Goal: Transaction & Acquisition: Purchase product/service

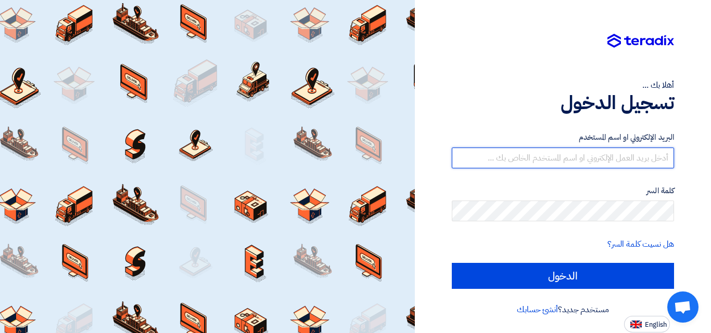
click at [481, 160] on input "text" at bounding box center [563, 158] width 222 height 21
paste input "[EMAIL_ADDRESS][DOMAIN_NAME]"
type input "[EMAIL_ADDRESS][DOMAIN_NAME]"
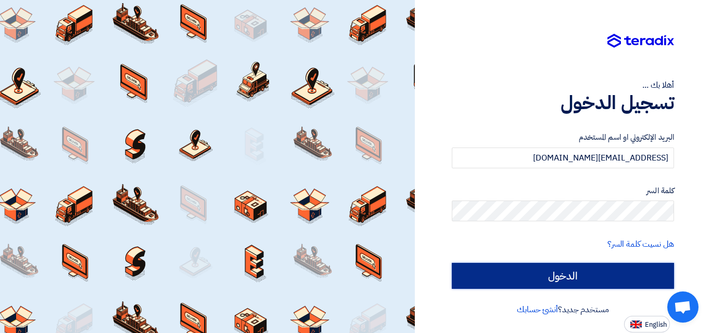
click at [582, 283] on input "الدخول" at bounding box center [563, 276] width 222 height 26
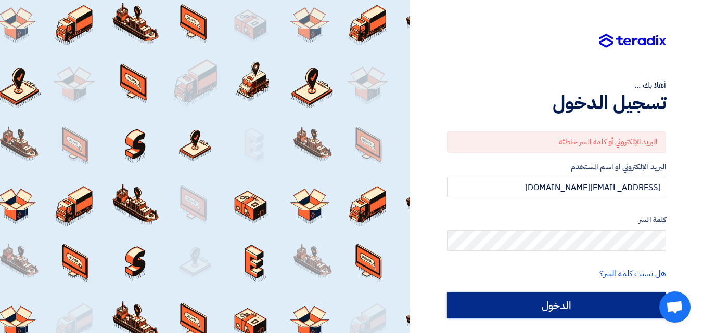
click at [597, 303] on input "الدخول" at bounding box center [556, 306] width 219 height 26
click at [564, 302] on input "الدخول" at bounding box center [556, 306] width 219 height 26
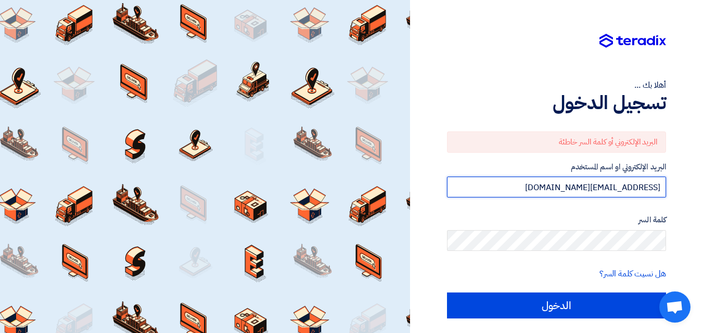
click at [563, 186] on input "[EMAIL_ADDRESS][DOMAIN_NAME]" at bounding box center [556, 187] width 219 height 21
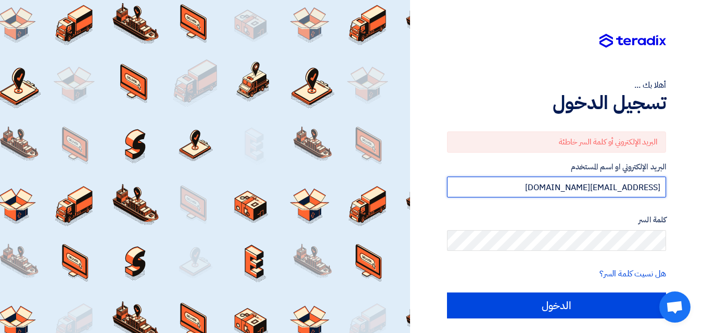
click at [563, 185] on input "[EMAIL_ADDRESS][DOMAIN_NAME]" at bounding box center [556, 187] width 219 height 21
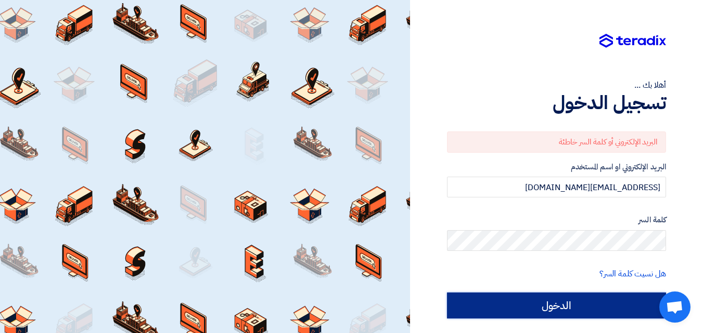
click at [584, 312] on input "الدخول" at bounding box center [556, 306] width 219 height 26
click at [575, 314] on input "الدخول" at bounding box center [556, 306] width 219 height 26
type input "Sign in"
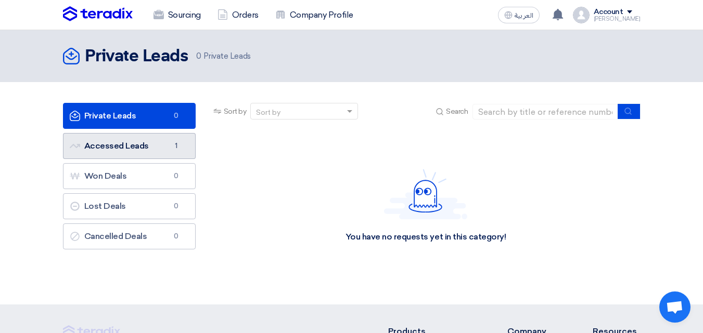
click at [138, 139] on link "Accessed Leads Accessed Leads 1" at bounding box center [129, 146] width 133 height 26
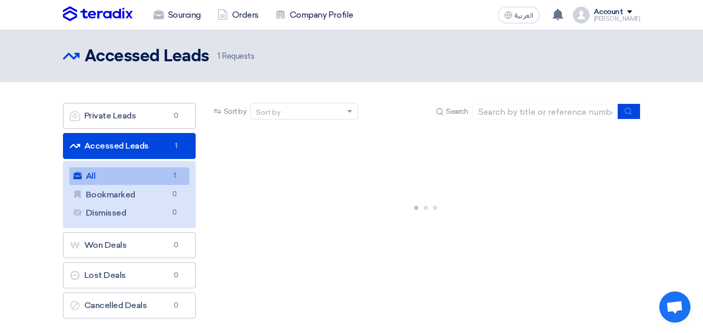
click at [117, 179] on link "All All 1" at bounding box center [129, 177] width 120 height 18
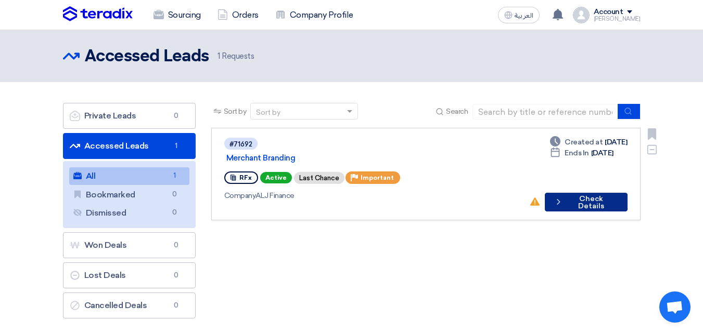
click at [571, 193] on button "Check details Check Details" at bounding box center [586, 202] width 82 height 19
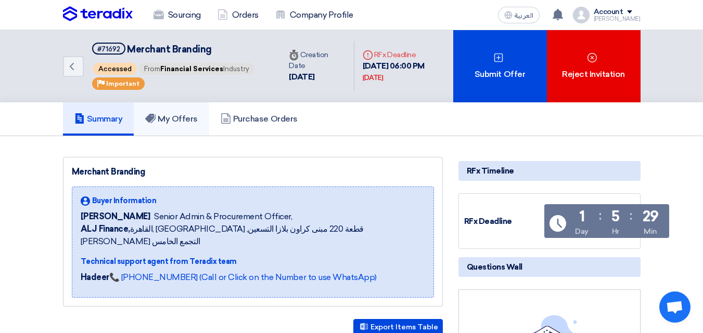
click at [183, 124] on h5 "My Offers" at bounding box center [171, 119] width 53 height 10
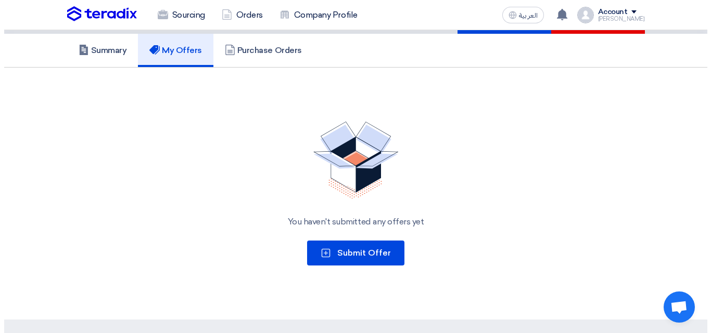
scroll to position [77, 0]
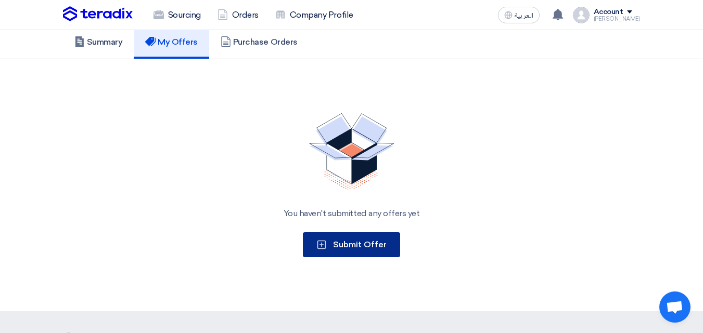
click at [339, 250] on span "Submit Offer" at bounding box center [360, 245] width 54 height 10
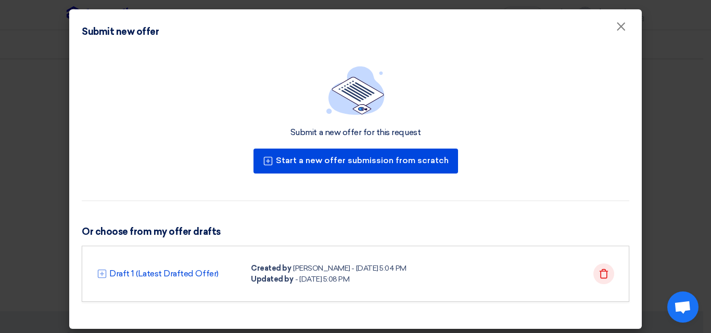
click at [599, 277] on use at bounding box center [603, 273] width 9 height 9
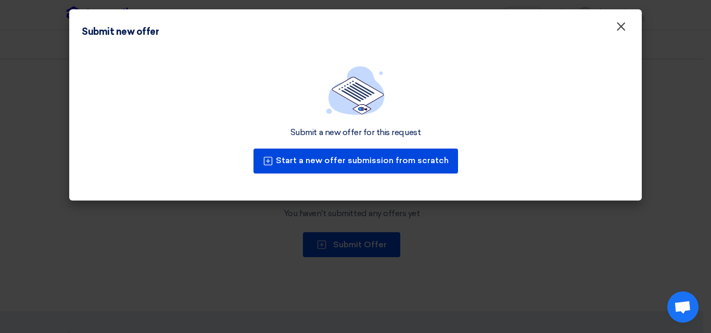
click at [625, 28] on span "×" at bounding box center [620, 29] width 10 height 21
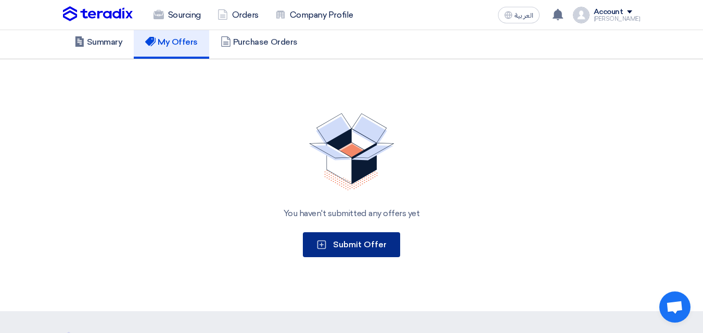
click at [358, 253] on button "Submit Offer" at bounding box center [351, 245] width 97 height 25
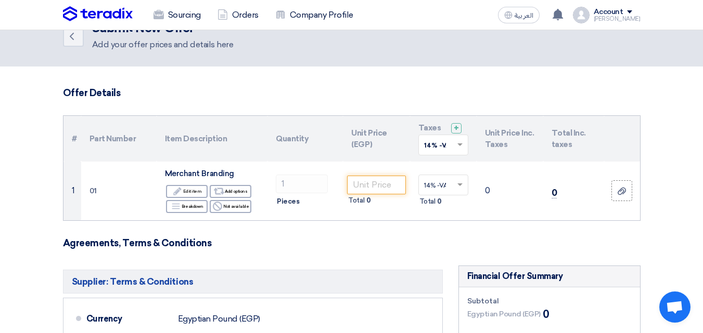
scroll to position [28, 0]
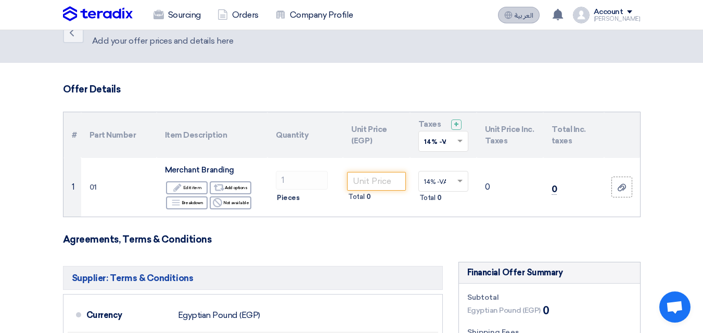
click at [532, 16] on span "العربية" at bounding box center [524, 15] width 19 height 7
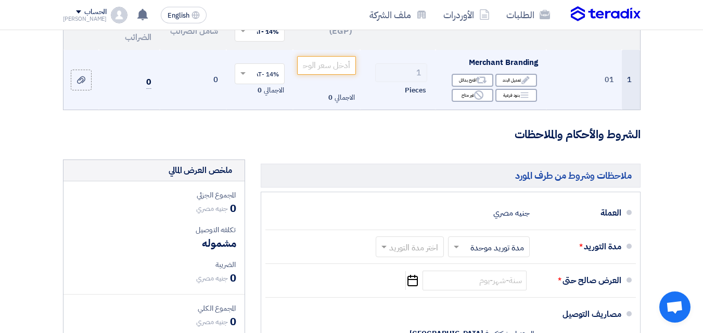
scroll to position [170, 0]
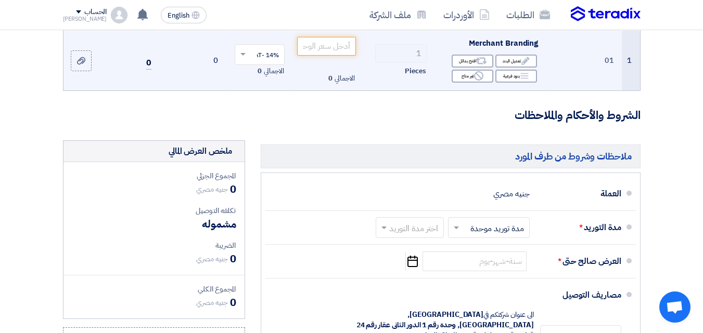
click at [634, 75] on td "1" at bounding box center [631, 61] width 18 height 60
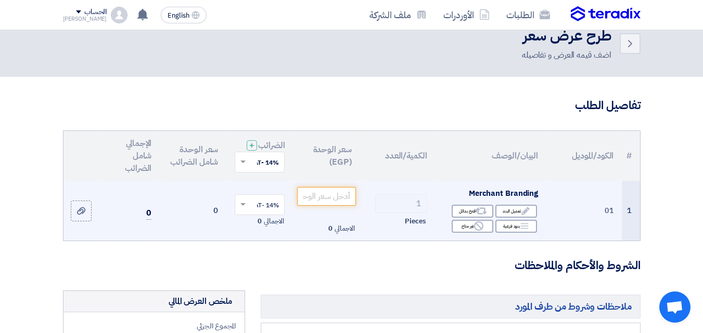
scroll to position [16, 0]
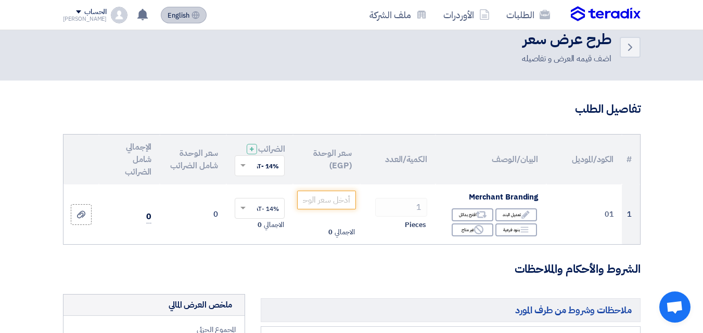
click at [192, 16] on use at bounding box center [196, 15] width 8 height 8
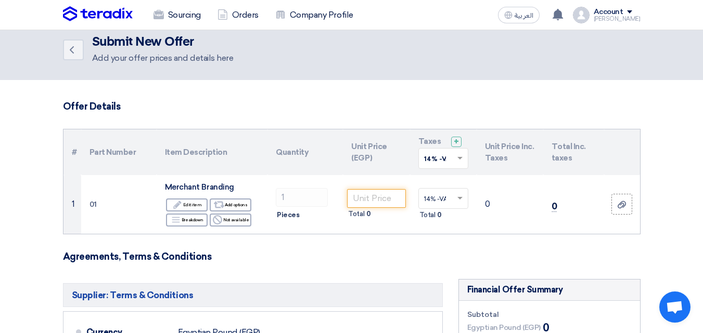
scroll to position [0, 0]
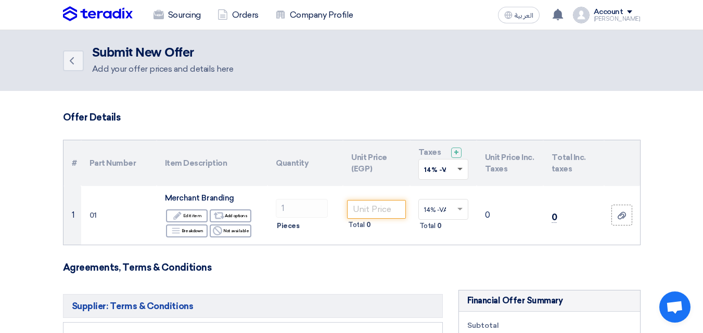
click at [457, 169] on span at bounding box center [459, 170] width 5 height 4
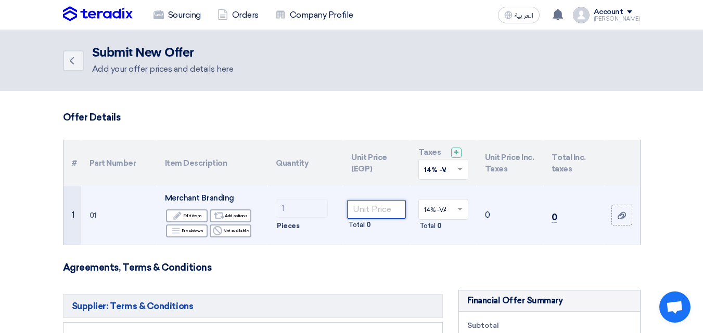
click at [359, 211] on input "number" at bounding box center [376, 209] width 58 height 19
click at [105, 217] on td "01" at bounding box center [118, 215] width 75 height 59
click at [184, 221] on div "Edit Edit item" at bounding box center [187, 216] width 42 height 13
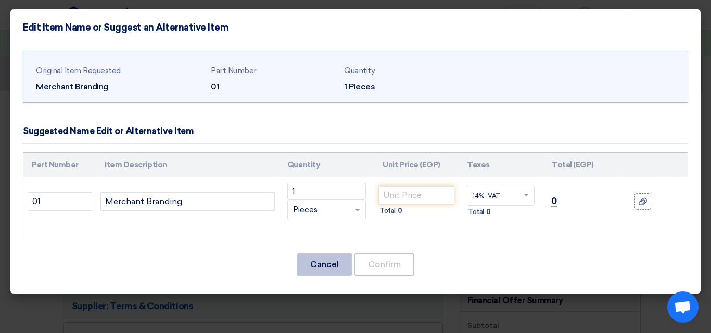
click at [333, 266] on button "Cancel" at bounding box center [325, 264] width 56 height 23
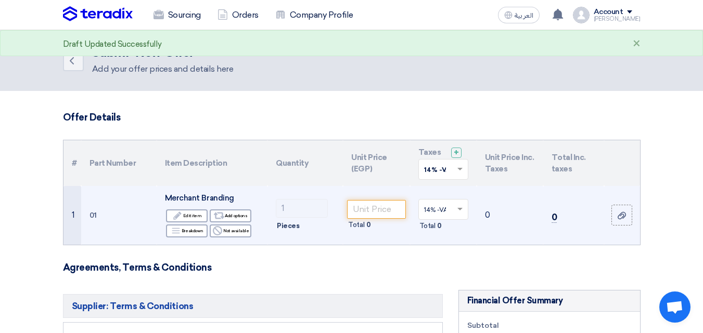
click at [112, 202] on td "01" at bounding box center [118, 215] width 75 height 59
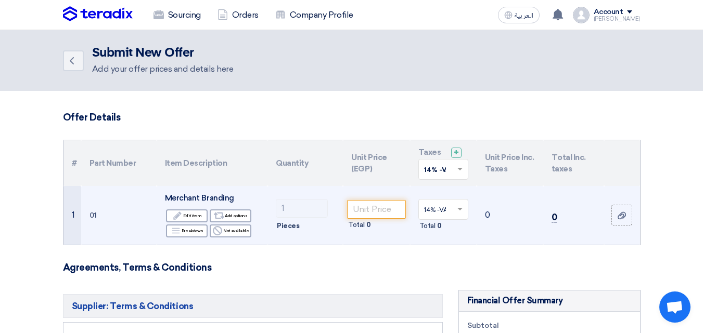
click at [121, 229] on td "01" at bounding box center [118, 215] width 75 height 59
click at [324, 235] on td "1 Pieces" at bounding box center [304, 215] width 75 height 59
click at [71, 214] on td "1" at bounding box center [72, 215] width 18 height 59
click at [189, 200] on span "Merchant Branding" at bounding box center [199, 198] width 69 height 9
click at [184, 216] on div "Edit Edit item" at bounding box center [187, 216] width 42 height 13
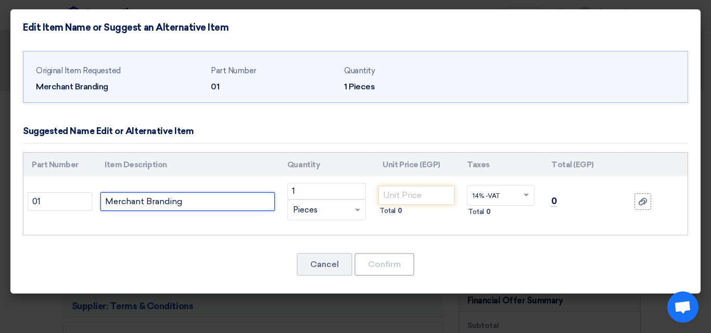
click at [177, 203] on input "Merchant Branding" at bounding box center [187, 201] width 174 height 19
paste input "Flags"
type input "Flags"
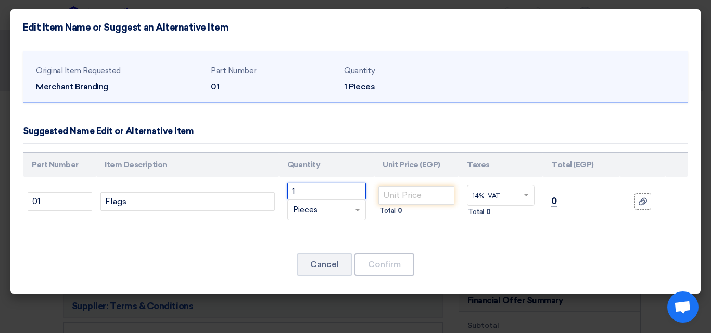
click at [304, 190] on input "1" at bounding box center [326, 191] width 79 height 17
type input "50"
click at [417, 197] on input "number" at bounding box center [416, 195] width 76 height 19
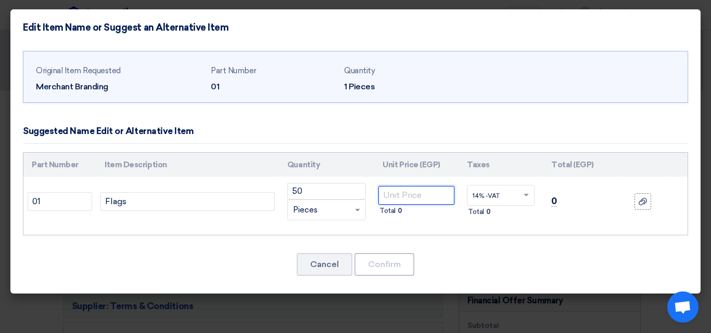
paste input "1750"
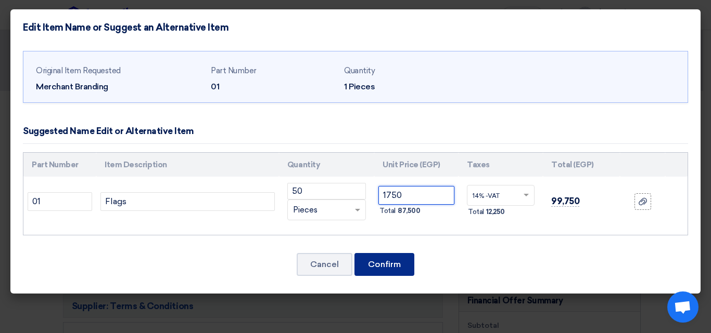
type input "1750"
click at [377, 266] on button "Confirm" at bounding box center [384, 264] width 60 height 23
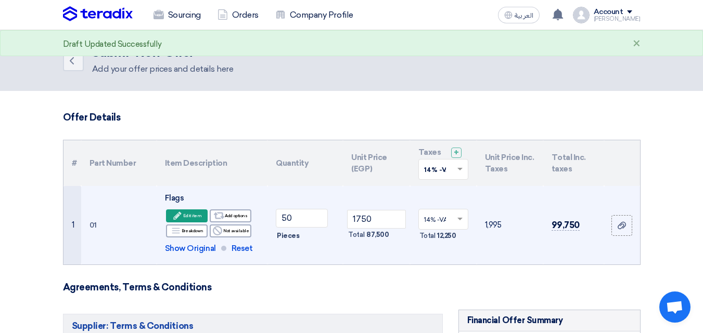
click at [150, 245] on td "01" at bounding box center [118, 225] width 75 height 79
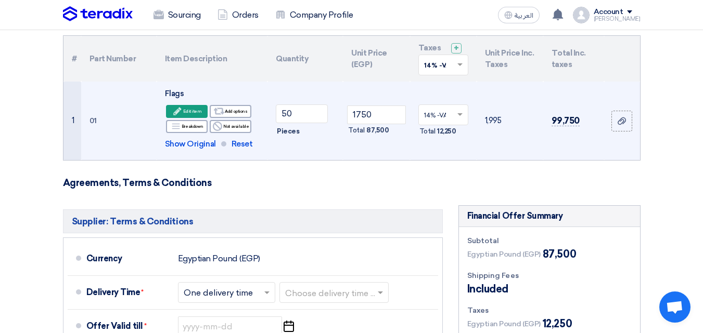
scroll to position [105, 0]
click at [576, 157] on td "99,750" at bounding box center [573, 120] width 61 height 79
click at [368, 155] on td "1750 Total 87,500" at bounding box center [376, 120] width 67 height 79
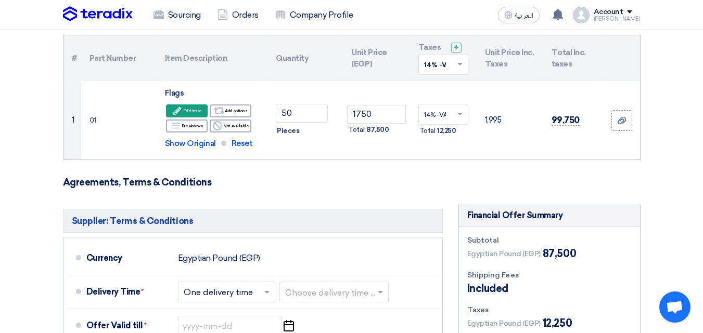
click at [479, 184] on h3 "Agreements, Terms & Conditions" at bounding box center [351, 182] width 577 height 11
click at [695, 266] on section "Offer Details # Part Number Item Description Quantity Unit Price (EGP) Taxes + …" at bounding box center [351, 310] width 703 height 648
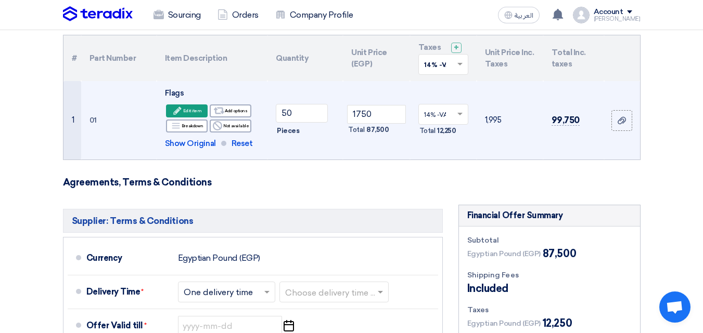
click at [575, 134] on td "99,750" at bounding box center [573, 120] width 61 height 79
click at [118, 129] on td "01" at bounding box center [118, 120] width 75 height 79
click at [557, 143] on td "99,750" at bounding box center [573, 120] width 61 height 79
click at [433, 146] on td "14% -VAT × Total 12,250" at bounding box center [443, 120] width 67 height 79
click at [197, 127] on div "Breakdown Breakdown" at bounding box center [187, 126] width 42 height 13
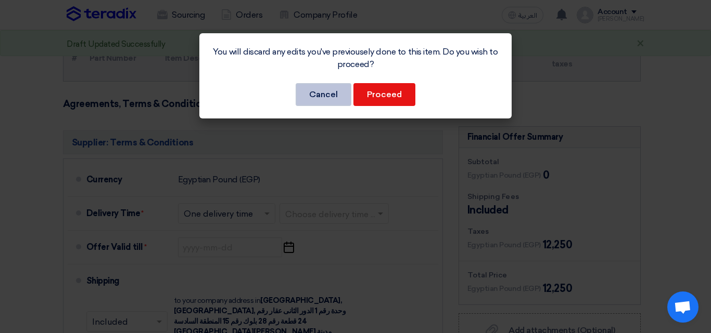
click at [320, 101] on button "Cancel" at bounding box center [324, 94] width 56 height 23
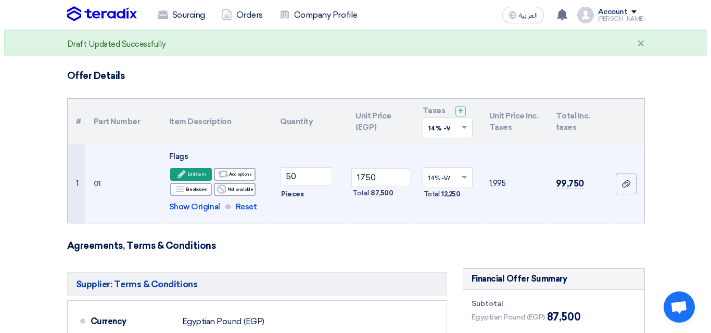
scroll to position [48, 0]
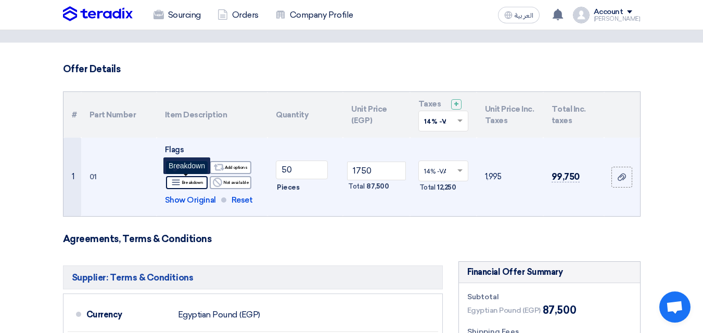
click at [181, 185] on icon "Breakdown" at bounding box center [175, 182] width 9 height 9
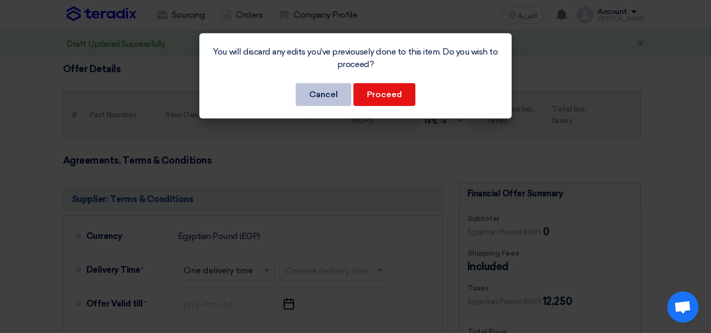
click at [332, 90] on button "Cancel" at bounding box center [324, 94] width 56 height 23
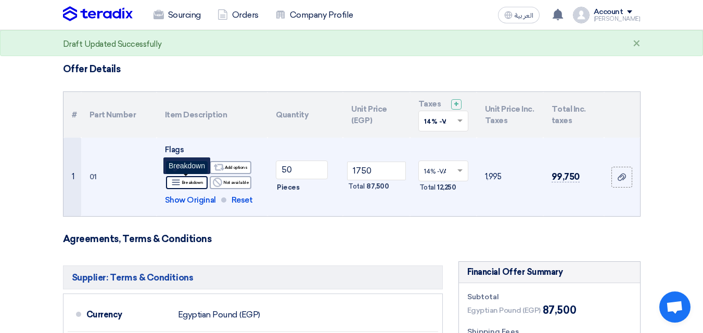
click at [190, 186] on div "Breakdown Breakdown" at bounding box center [187, 182] width 42 height 13
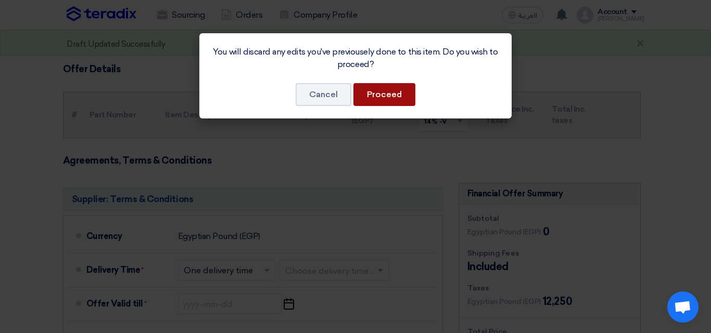
click at [394, 87] on button "Proceed" at bounding box center [384, 94] width 62 height 23
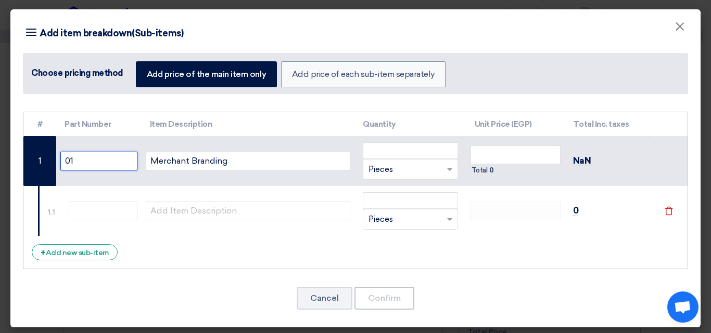
click at [111, 162] on input "01" at bounding box center [98, 161] width 77 height 19
click at [120, 207] on input "text" at bounding box center [103, 211] width 69 height 19
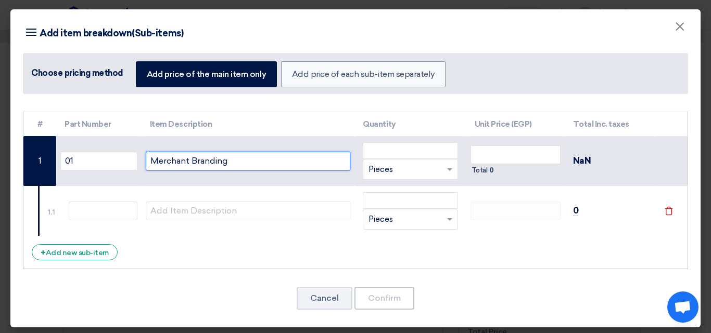
click at [208, 168] on input "Merchant Branding" at bounding box center [248, 161] width 205 height 19
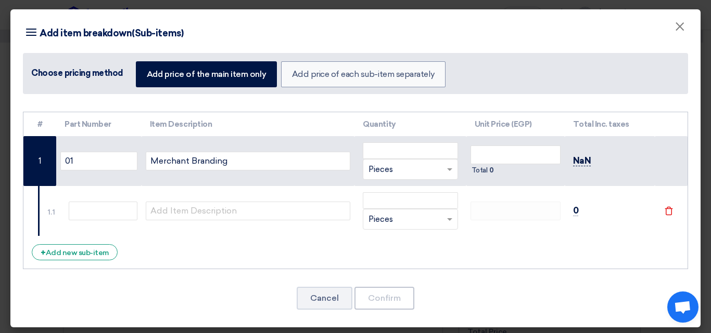
click at [576, 163] on span "NaN" at bounding box center [582, 161] width 18 height 11
click at [391, 150] on input "number" at bounding box center [410, 151] width 95 height 17
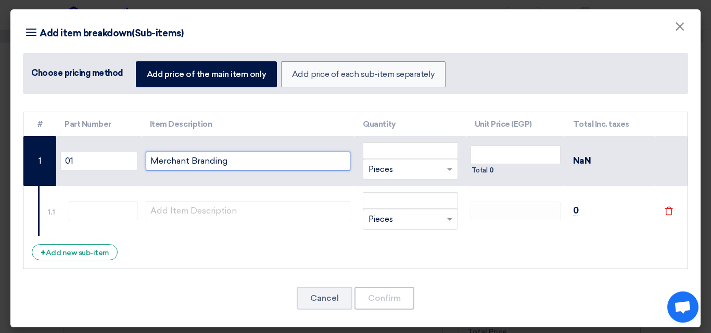
click at [274, 154] on input "Merchant Branding" at bounding box center [248, 161] width 205 height 19
type input "g"
type input "Flags"
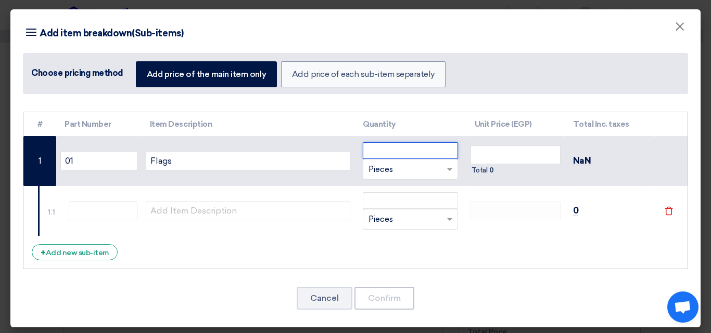
click at [373, 158] on input "number" at bounding box center [410, 151] width 95 height 17
type input "50"
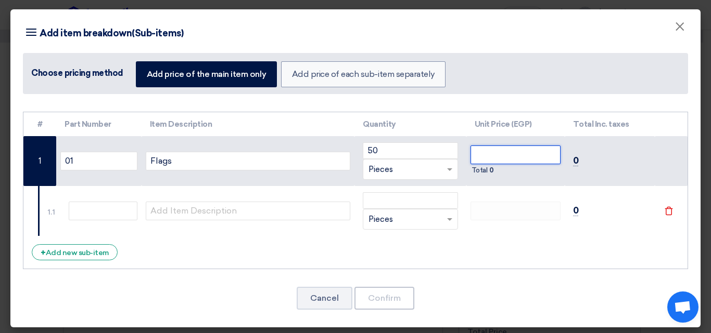
click at [511, 162] on input "number" at bounding box center [515, 155] width 90 height 19
click at [577, 160] on span "87,500" at bounding box center [587, 161] width 28 height 11
click at [496, 171] on span "87,500" at bounding box center [500, 170] width 22 height 10
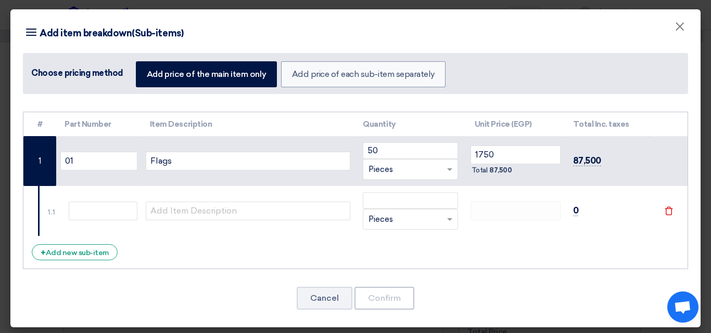
click at [496, 171] on span "87,500" at bounding box center [500, 170] width 22 height 10
click at [534, 159] on input "1750" at bounding box center [515, 155] width 90 height 19
click at [513, 151] on input "1750" at bounding box center [515, 155] width 90 height 19
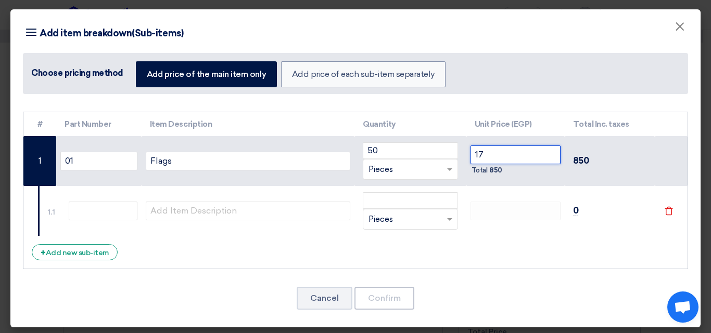
type input "1"
click at [459, 268] on div "# Part Number Item Description Quantity Unit Price (EGP) Total Inc. taxes 01 Fl…" at bounding box center [355, 191] width 665 height 158
click at [89, 253] on div "+ Add new sub-item" at bounding box center [75, 253] width 86 height 16
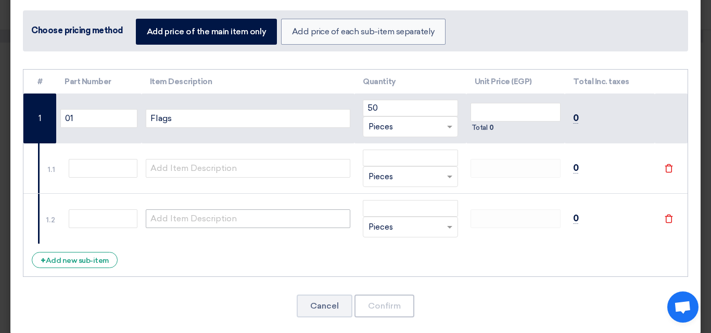
scroll to position [45, 0]
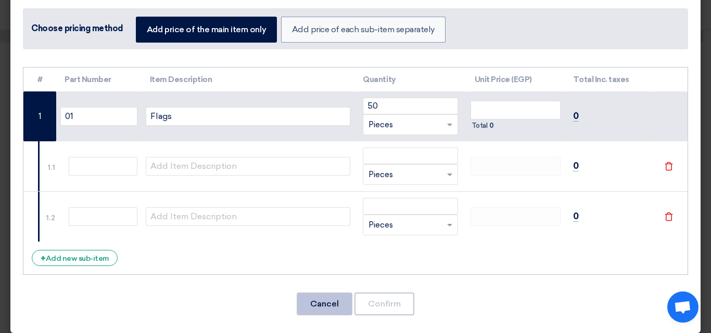
click at [318, 297] on button "Cancel" at bounding box center [325, 304] width 56 height 23
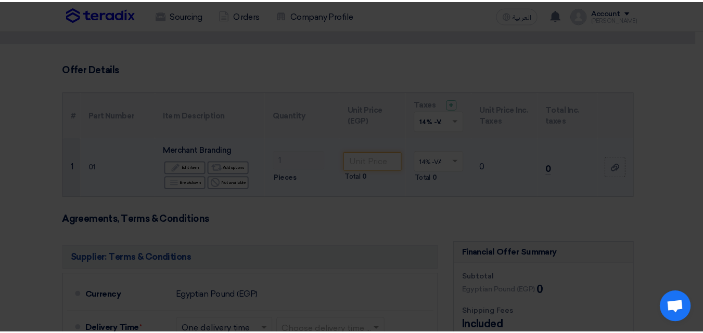
scroll to position [0, 0]
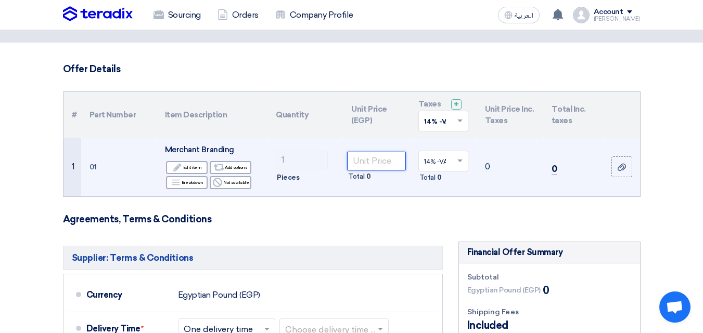
click at [355, 164] on input "number" at bounding box center [376, 161] width 58 height 19
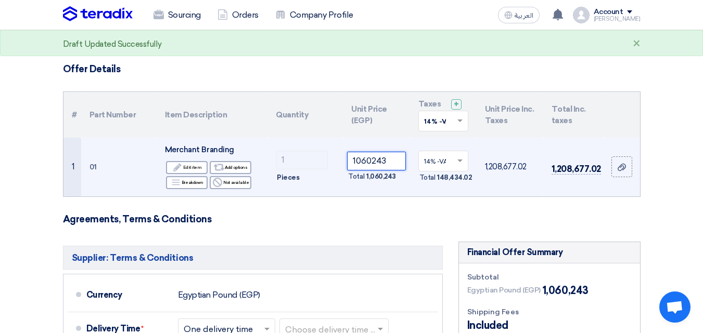
type input "1060243"
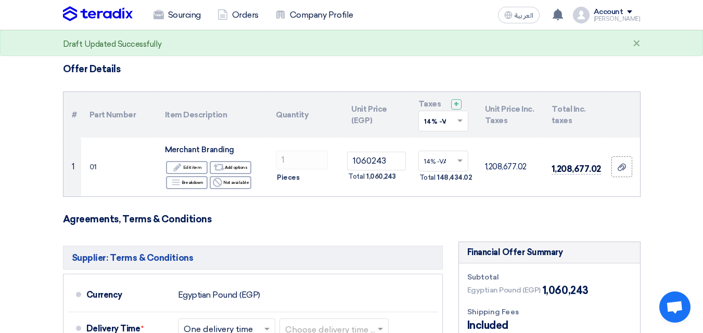
click at [355, 224] on h3 "Agreements, Terms & Conditions" at bounding box center [351, 219] width 577 height 11
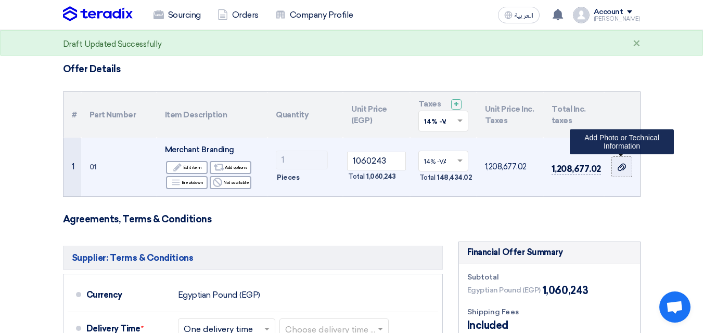
click at [628, 169] on label at bounding box center [621, 167] width 21 height 21
click at [0, 0] on input "file" at bounding box center [0, 0] width 0 height 0
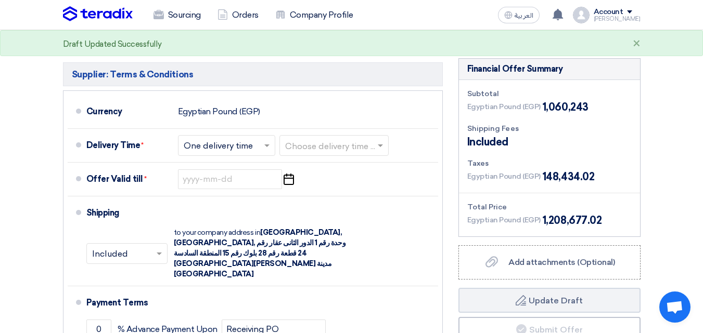
scroll to position [235, 0]
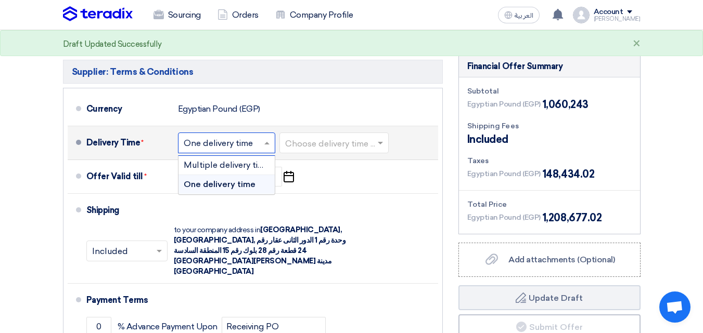
click at [251, 139] on input "text" at bounding box center [227, 143] width 87 height 15
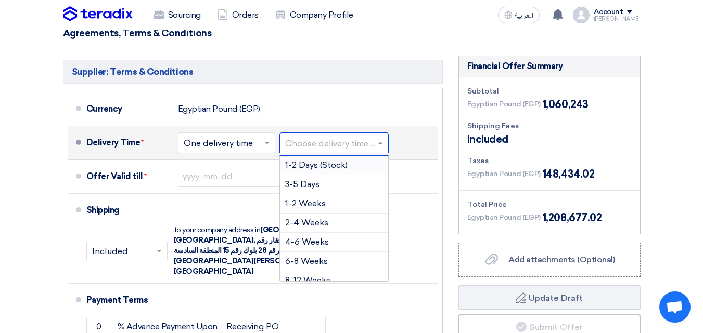
click at [314, 139] on input "text" at bounding box center [334, 143] width 99 height 15
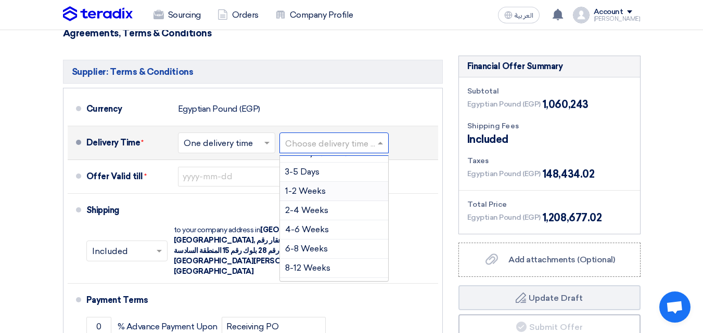
scroll to position [20, 0]
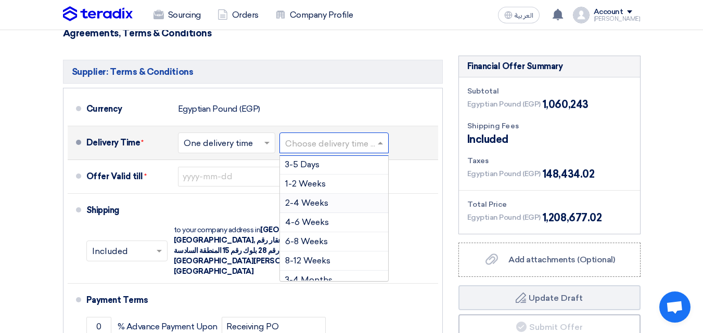
click at [321, 204] on span "2-4 Weeks" at bounding box center [306, 203] width 43 height 10
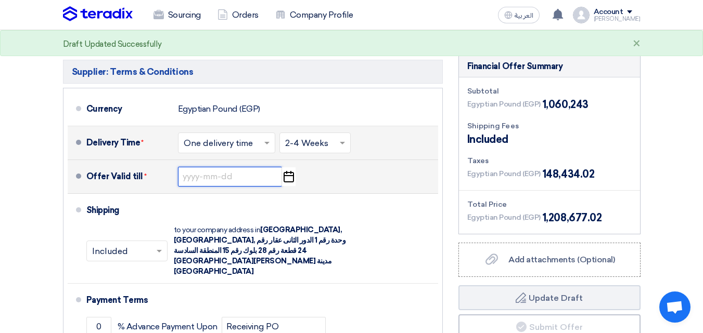
click at [249, 179] on input at bounding box center [230, 177] width 104 height 20
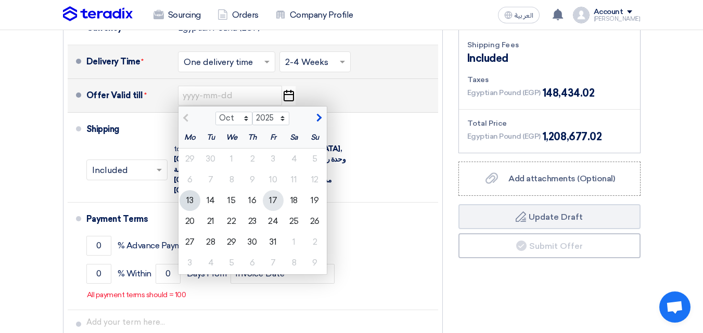
scroll to position [319, 0]
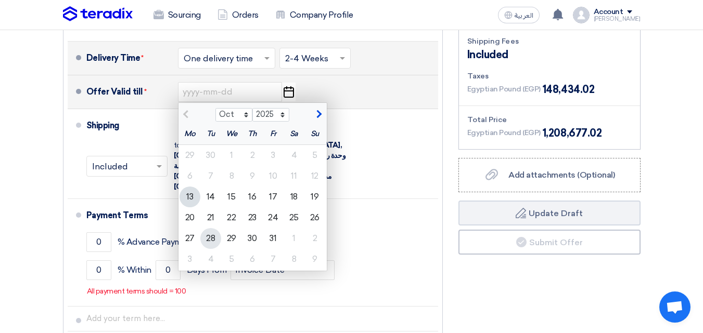
click at [206, 240] on div "28" at bounding box center [210, 238] width 21 height 21
type input "[DATE]"
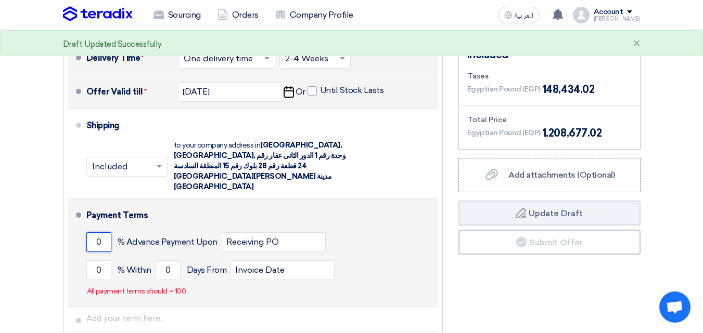
click at [102, 233] on input "0" at bounding box center [98, 243] width 25 height 20
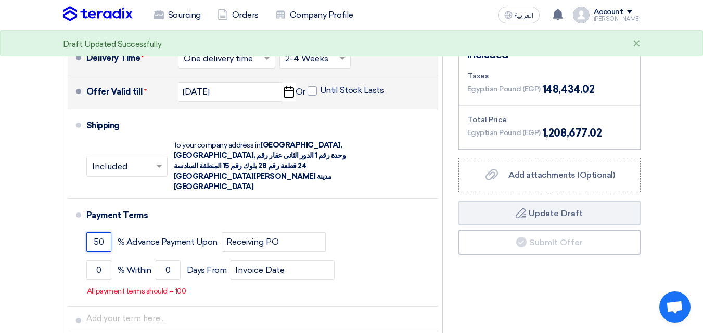
type input "50"
click at [458, 201] on button "Draft Update Draft" at bounding box center [549, 213] width 182 height 25
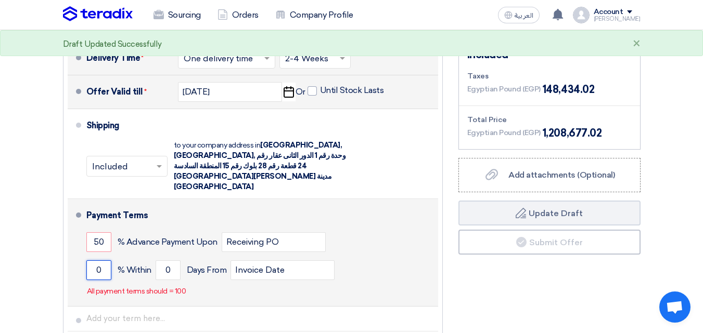
click at [106, 261] on input "0" at bounding box center [98, 271] width 25 height 20
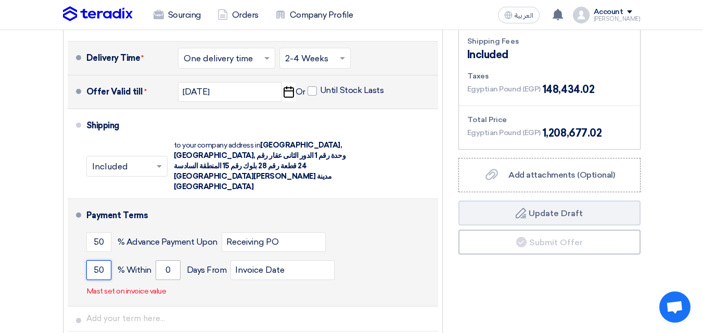
type input "50"
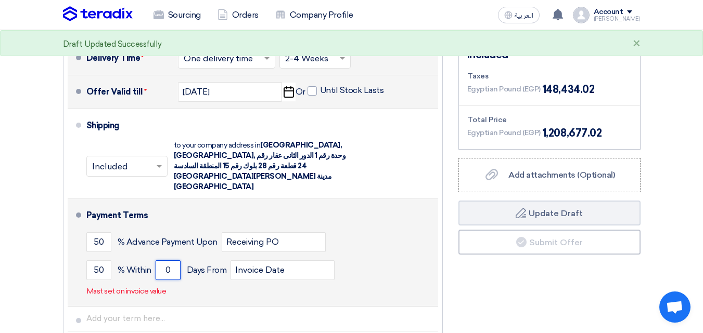
click at [175, 261] on input "0" at bounding box center [168, 271] width 25 height 20
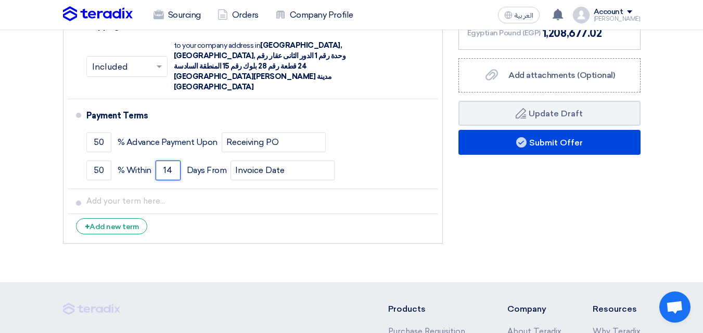
scroll to position [453, 0]
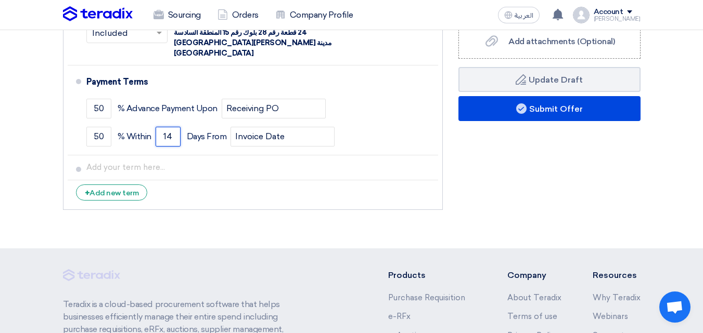
type input "14"
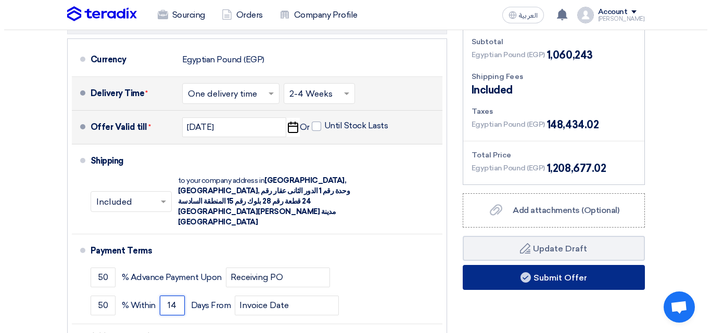
scroll to position [271, 0]
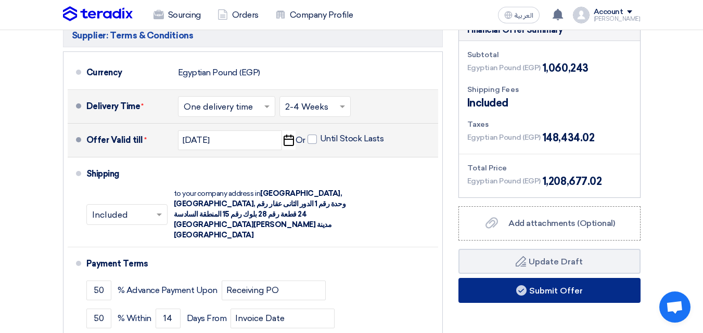
click at [505, 298] on button "Submit Offer" at bounding box center [549, 290] width 182 height 25
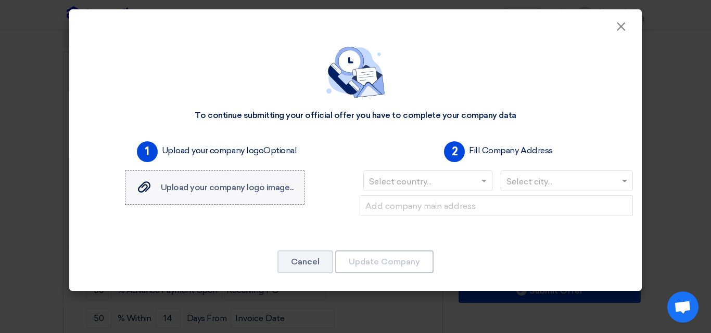
click at [224, 187] on span "Upload your company logo image..." at bounding box center [227, 188] width 133 height 10
click at [0, 0] on input "Upload your company logo image... Upload your company logo image..." at bounding box center [0, 0] width 0 height 0
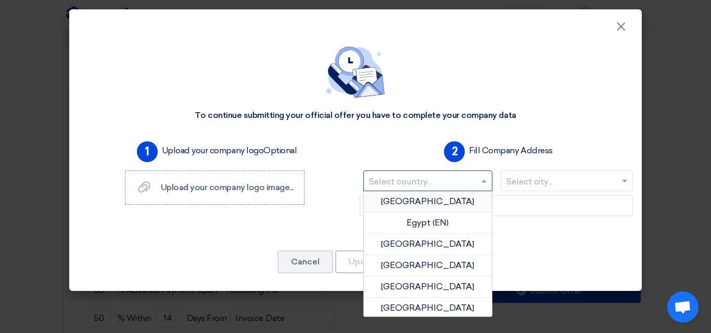
click at [415, 179] on input "text" at bounding box center [422, 182] width 107 height 17
click at [435, 206] on span "[GEOGRAPHIC_DATA]" at bounding box center [427, 202] width 93 height 10
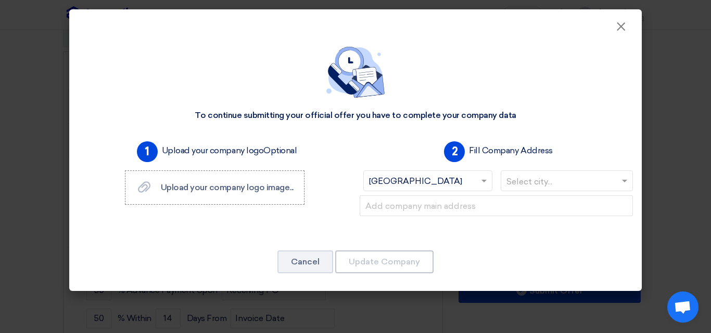
click at [550, 185] on input "text" at bounding box center [561, 182] width 111 height 17
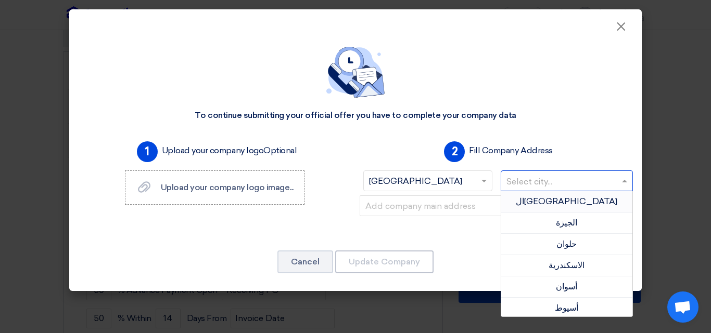
click at [545, 199] on div "ال[GEOGRAPHIC_DATA]" at bounding box center [567, 201] width 132 height 21
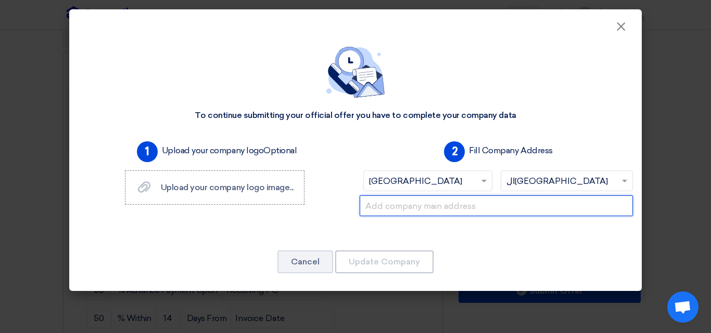
click at [486, 203] on input "text" at bounding box center [495, 206] width 273 height 21
paste input "Building No. 12 Compound DARNA, [GEOGRAPHIC_DATA][PERSON_NAME]،, [PERSON_NAME],…"
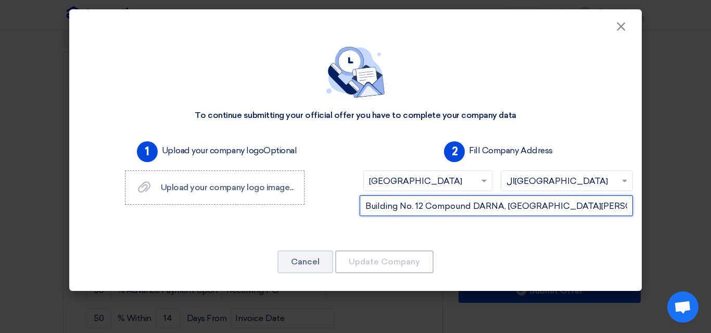
scroll to position [0, 99]
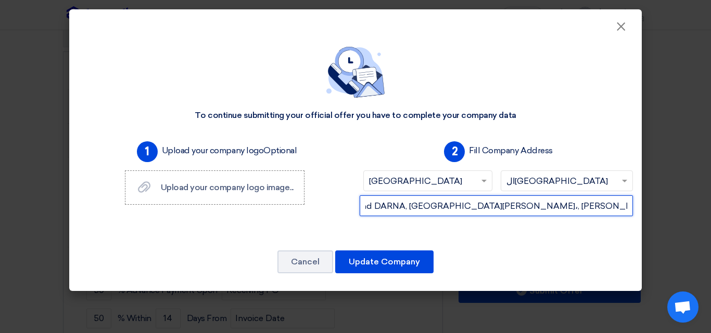
type input "Building No. 12 Compound DARNA, [GEOGRAPHIC_DATA][PERSON_NAME]،, [PERSON_NAME],…"
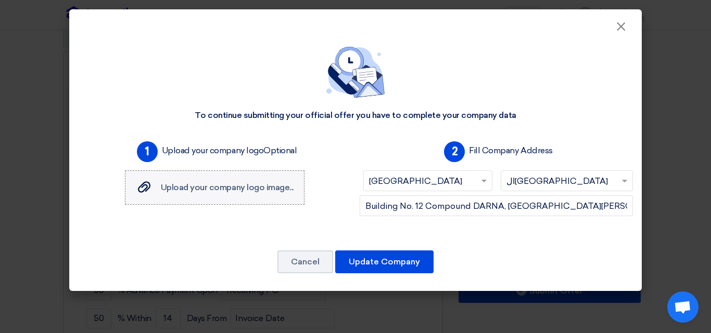
click at [192, 195] on label "Upload your company logo image... Upload your company logo image..." at bounding box center [214, 188] width 179 height 34
click at [0, 0] on input "Upload your company logo image... Upload your company logo image..." at bounding box center [0, 0] width 0 height 0
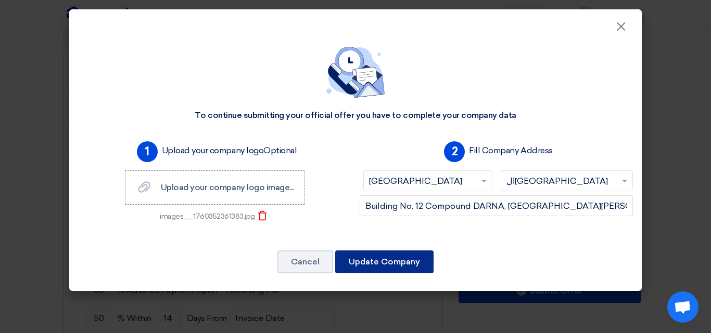
click at [381, 256] on button "Update Company" at bounding box center [384, 262] width 98 height 23
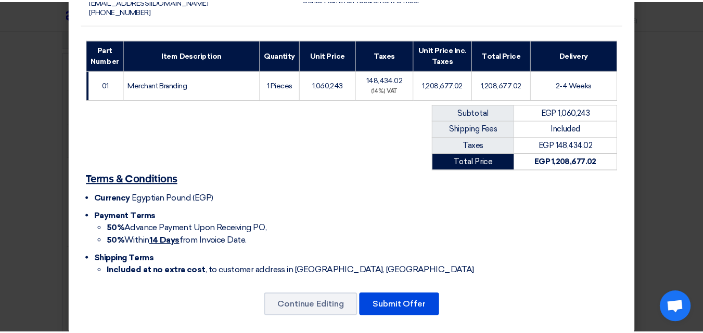
scroll to position [134, 0]
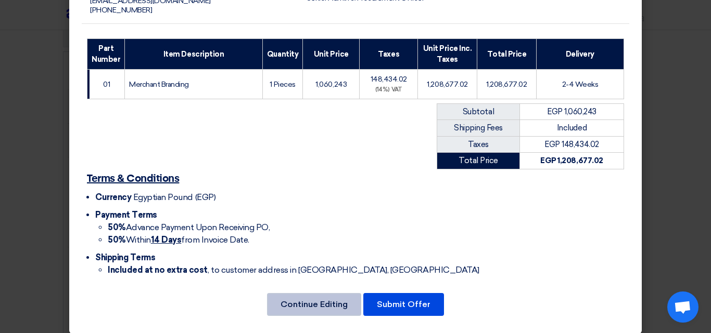
click at [305, 305] on button "Continue Editing" at bounding box center [314, 304] width 94 height 23
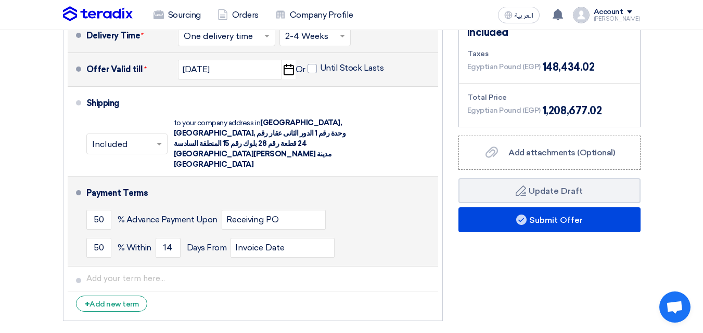
scroll to position [340, 0]
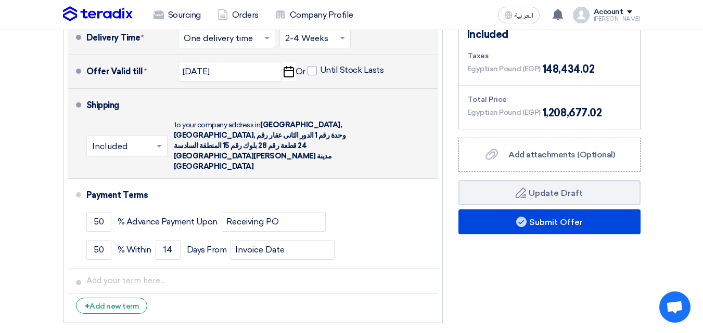
click at [137, 139] on input "text" at bounding box center [127, 146] width 71 height 15
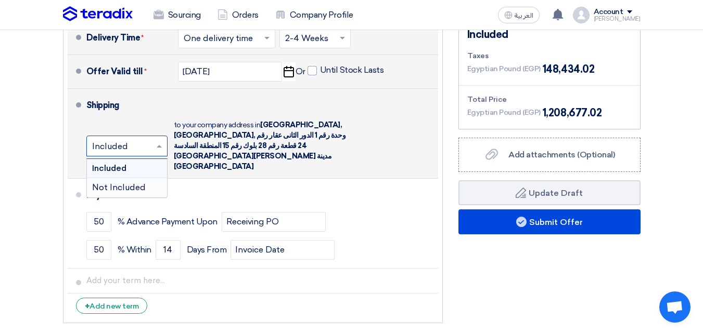
click at [142, 183] on span "Not Included" at bounding box center [119, 188] width 54 height 10
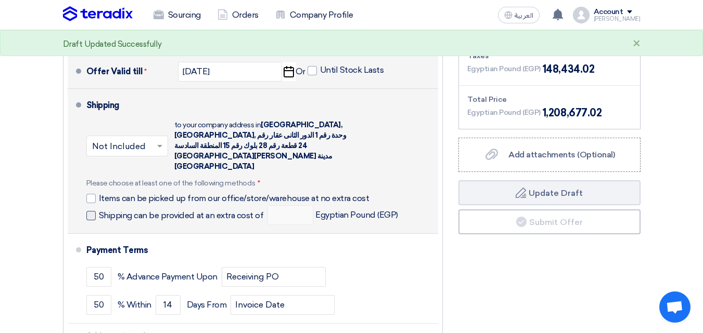
click at [151, 211] on span "Shipping can be provided at an extra cost of" at bounding box center [181, 216] width 165 height 10
click at [151, 210] on input "Shipping can be provided at an extra cost of" at bounding box center [182, 220] width 167 height 20
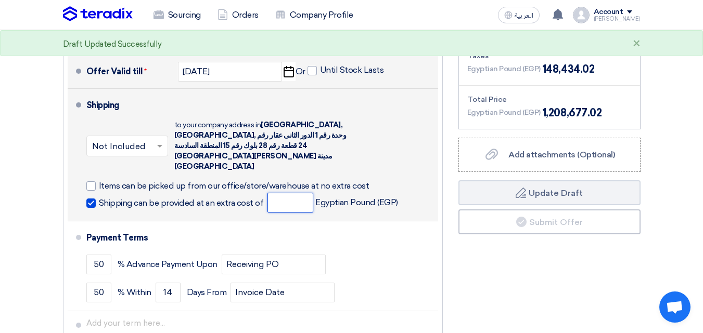
click at [303, 193] on input "number" at bounding box center [290, 203] width 46 height 20
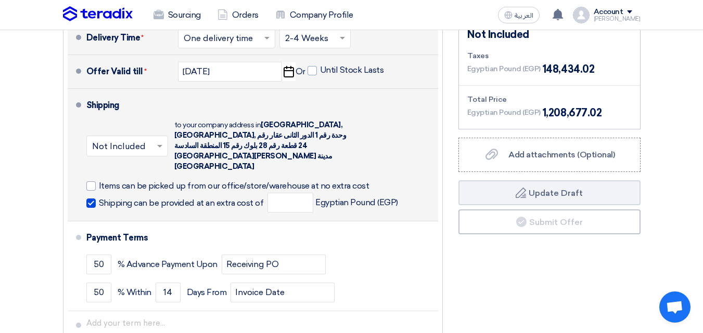
click at [97, 198] on label "Shipping can be provided at an extra cost of" at bounding box center [174, 203] width 177 height 10
click at [99, 198] on input "Shipping can be provided at an extra cost of" at bounding box center [182, 208] width 167 height 20
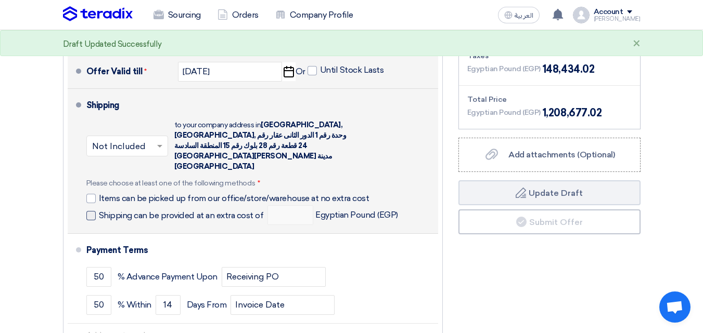
click at [97, 210] on label "Shipping can be provided at an extra cost of" at bounding box center [174, 215] width 177 height 10
click at [99, 210] on input "Shipping can be provided at an extra cost of" at bounding box center [182, 220] width 167 height 20
checkbox input "true"
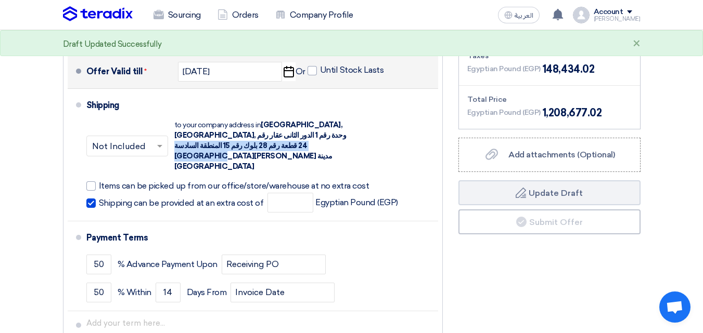
drag, startPoint x: 260, startPoint y: 146, endPoint x: 240, endPoint y: 138, distance: 21.3
click at [239, 138] on div "to your company address in [GEOGRAPHIC_DATA], وحدة رقم 1 الدور الثانى عقار رقم …" at bounding box center [265, 146] width 182 height 52
click at [248, 146] on span "[GEOGRAPHIC_DATA], [GEOGRAPHIC_DATA], وحدة رقم 1 الدور الثانى عقار رقم 24 قطعة …" at bounding box center [260, 146] width 172 height 50
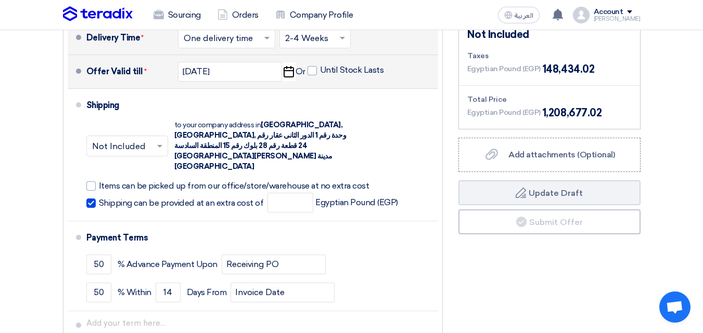
drag, startPoint x: 254, startPoint y: 147, endPoint x: 173, endPoint y: 118, distance: 85.7
click at [173, 118] on div "× Not Included × to your company address in [GEOGRAPHIC_DATA], [GEOGRAPHIC_DATA…" at bounding box center [222, 146] width 272 height 56
copy div "to your company address in [GEOGRAPHIC_DATA], وحدة رقم 1 الدور الثانى عقار رقم …"
click at [35, 156] on section "Offer Details # Part Number Item Description Quantity Unit Price (EGP) Taxes + …" at bounding box center [351, 77] width 703 height 653
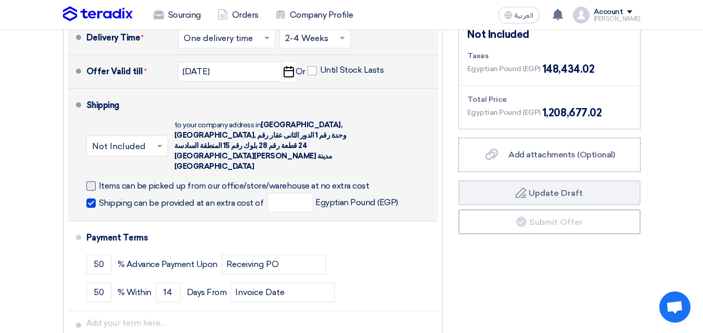
click at [101, 181] on span "Items can be picked up from our office/store/warehouse at no extra cost" at bounding box center [234, 186] width 271 height 10
click at [101, 181] on input "Items can be picked up from our office/store/warehouse at no extra cost" at bounding box center [247, 191] width 297 height 20
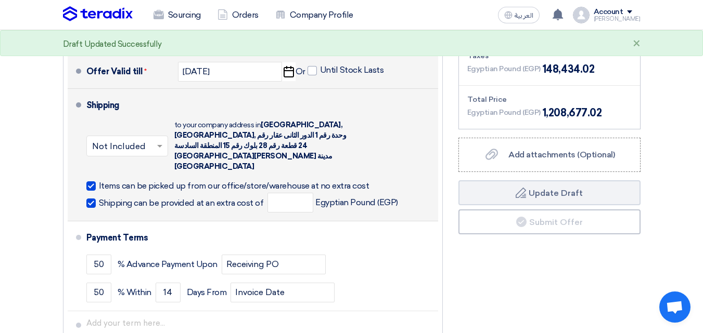
click at [89, 182] on div at bounding box center [90, 186] width 9 height 9
click at [99, 181] on input "Items can be picked up from our office/store/warehouse at no extra cost" at bounding box center [247, 191] width 297 height 20
checkbox input "false"
click at [293, 193] on input "number" at bounding box center [290, 203] width 46 height 20
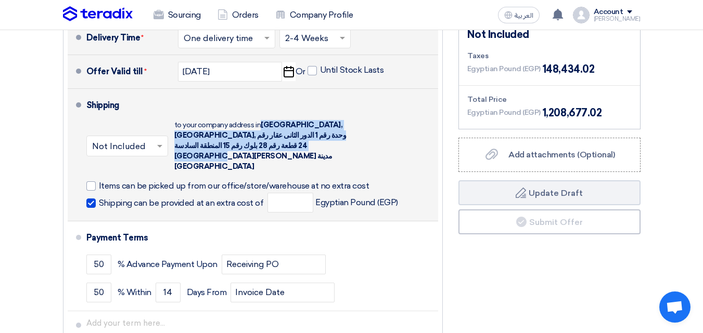
drag, startPoint x: 255, startPoint y: 151, endPoint x: 265, endPoint y: 124, distance: 28.8
click at [265, 124] on div "× Not Included × to your company address in [GEOGRAPHIC_DATA], [GEOGRAPHIC_DATA…" at bounding box center [222, 146] width 272 height 56
copy span "[GEOGRAPHIC_DATA], [GEOGRAPHIC_DATA], وحدة رقم 1 الدور الثانى عقار رقم 24 قطعة …"
